Goal: Complete application form

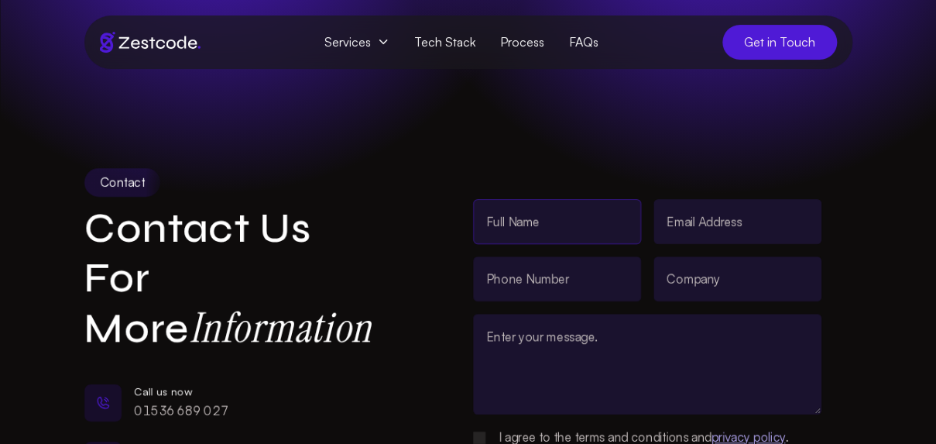
click at [551, 229] on input "text" at bounding box center [557, 221] width 168 height 45
type input "[PERSON_NAME]"
click at [724, 226] on input "email" at bounding box center [738, 221] width 168 height 45
type input "[EMAIL_ADDRESS][DOMAIN_NAME]"
click at [542, 270] on input "text" at bounding box center [557, 278] width 168 height 45
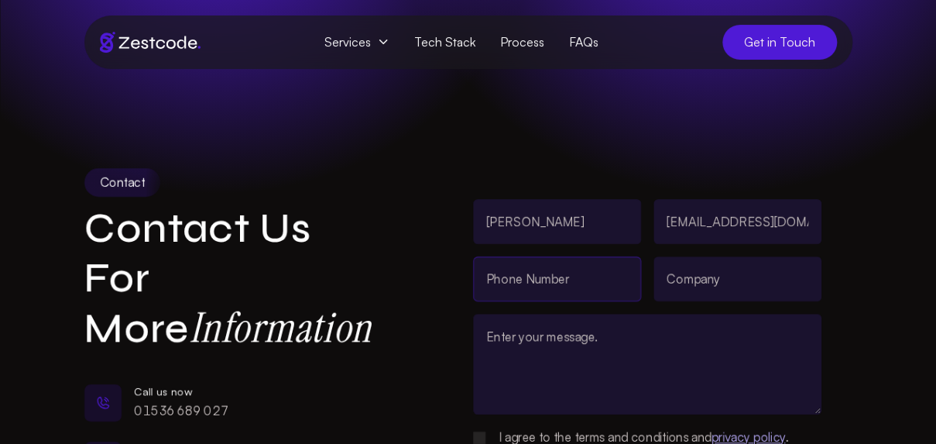
type input "3340073326"
drag, startPoint x: 678, startPoint y: 291, endPoint x: 713, endPoint y: 290, distance: 34.9
click at [679, 290] on input "text" at bounding box center [738, 278] width 168 height 45
type input "Webgrity"
click at [623, 356] on textarea at bounding box center [647, 364] width 349 height 101
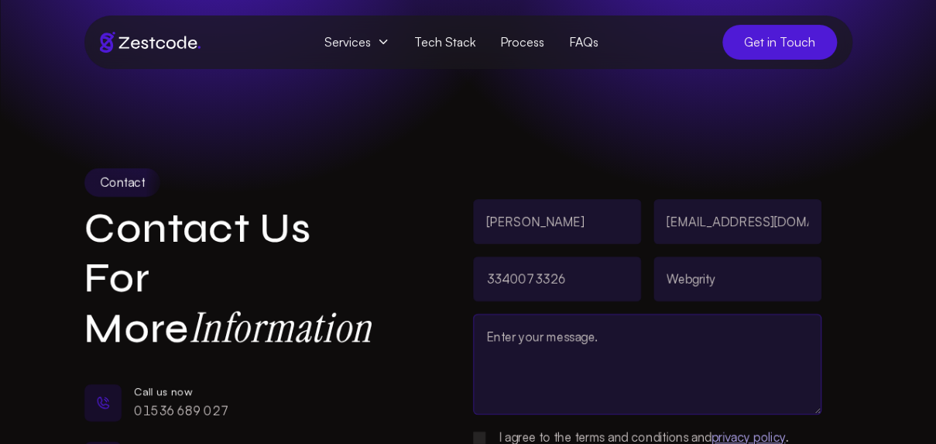
paste textarea "Hello, Our free homepage design service offer is a great way for you to see how…"
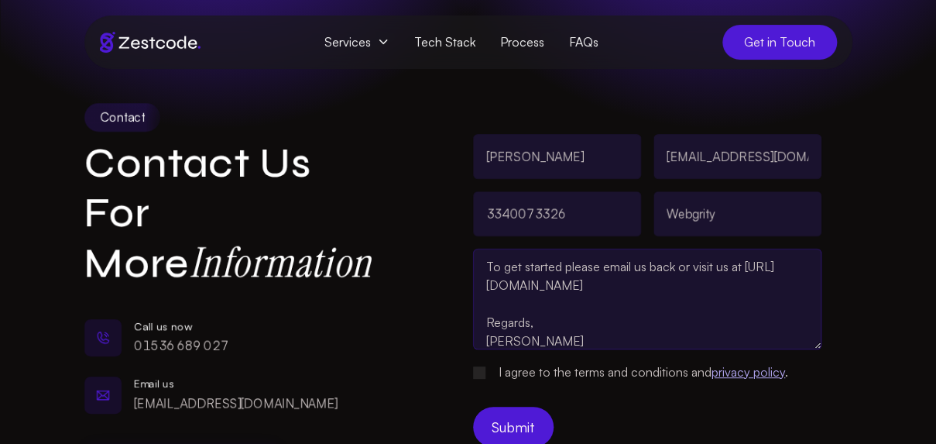
scroll to position [155, 0]
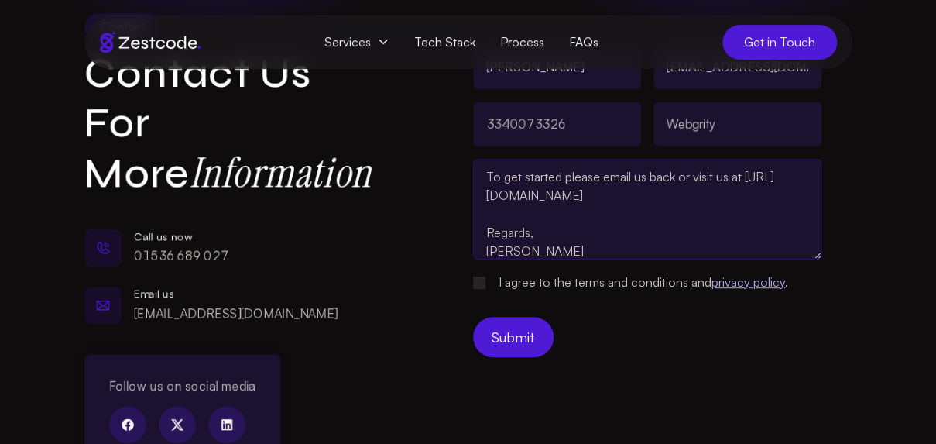
type textarea "Hello, Our free homepage design service offer is a great way for you to see how…"
click at [477, 278] on \\(\/contact\/\)\ "I agree to the terms and conditions and privacy policy ." at bounding box center [479, 283] width 12 height 12
checkbox \\(\/contact\/\)\ "true"
click at [511, 331] on button "Submit" at bounding box center [513, 337] width 81 height 40
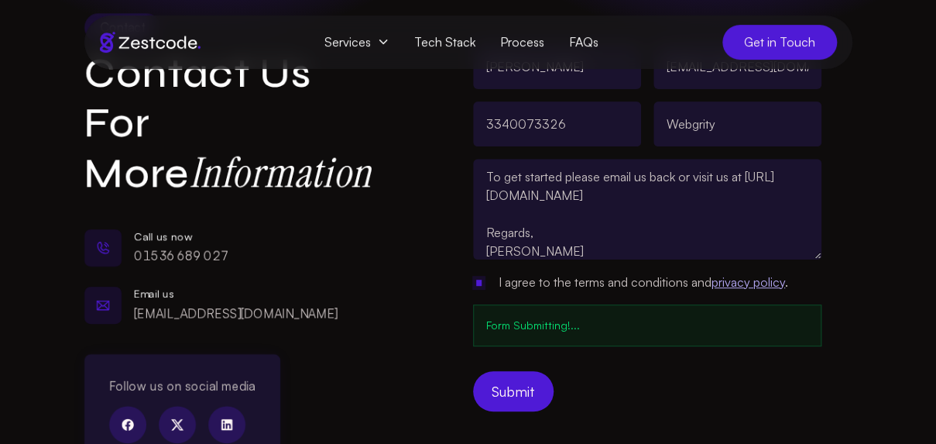
scroll to position [0, 0]
